Goal: Navigation & Orientation: Find specific page/section

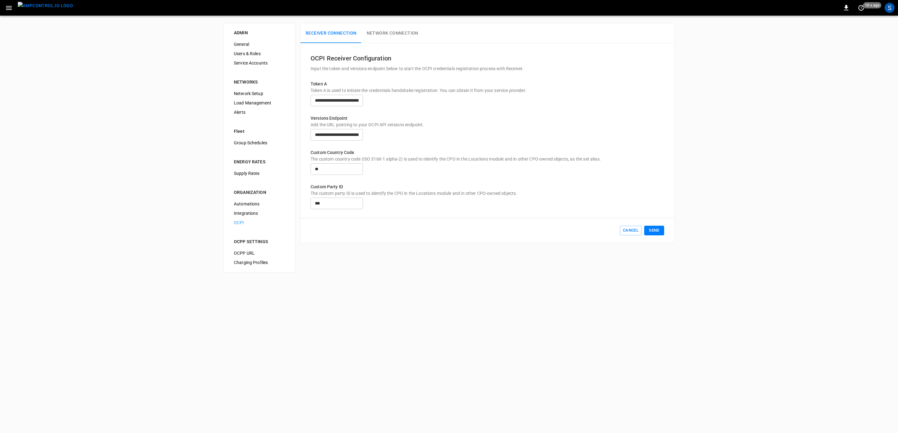
scroll to position [76, 0]
click at [38, 8] on img "menu" at bounding box center [45, 6] width 55 height 8
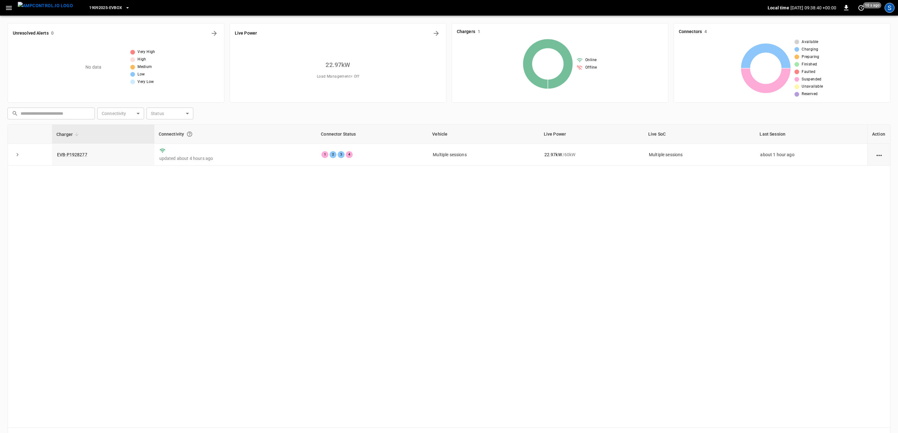
click at [887, 4] on div "S" at bounding box center [890, 8] width 10 height 10
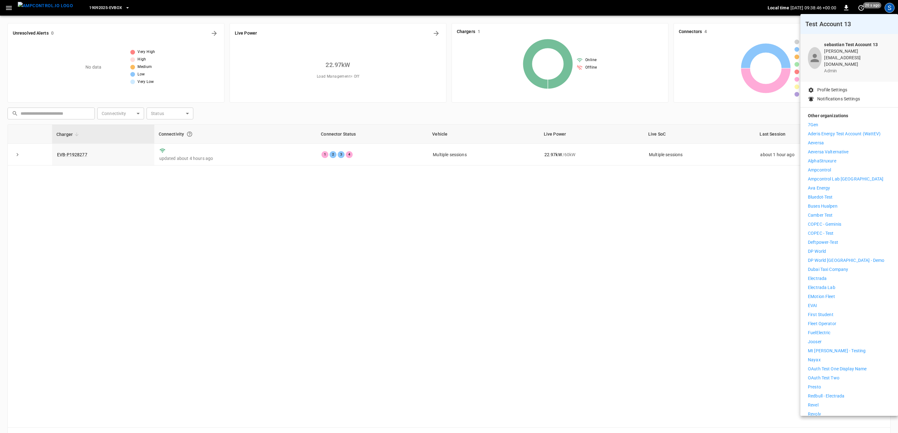
click at [836, 239] on p "Deftpower-Test" at bounding box center [823, 242] width 30 height 7
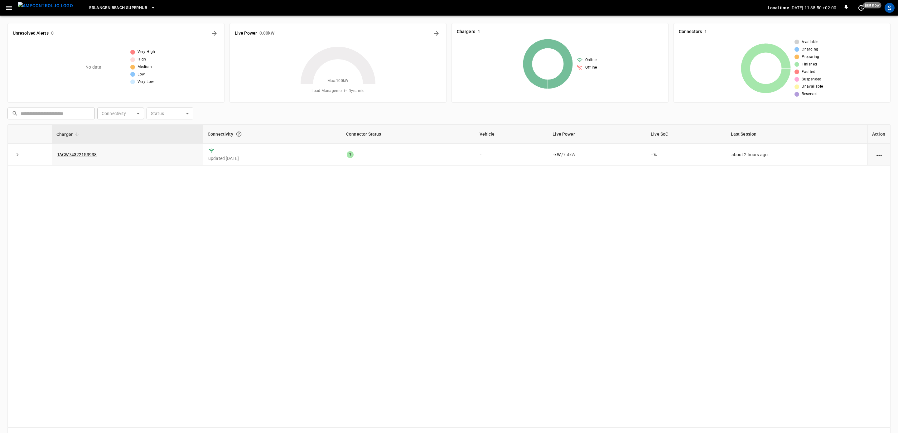
click at [12, 12] on button "button" at bounding box center [8, 8] width 13 height 12
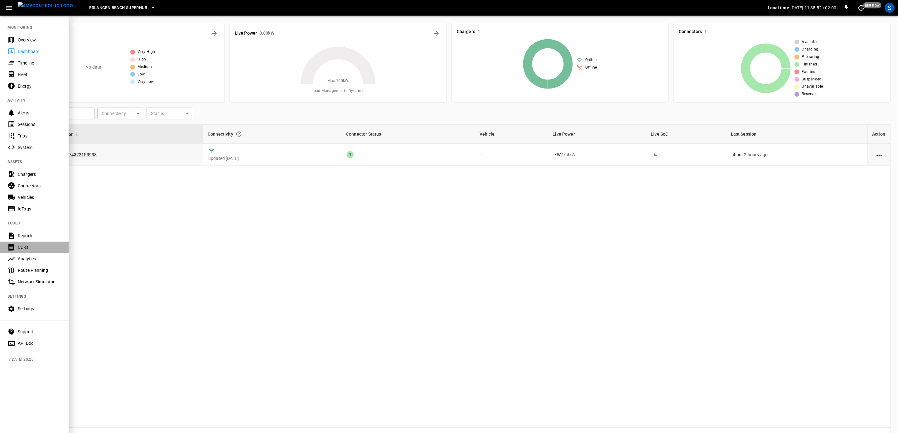
click at [26, 243] on div "CDRs" at bounding box center [34, 248] width 69 height 12
